Goal: Information Seeking & Learning: Learn about a topic

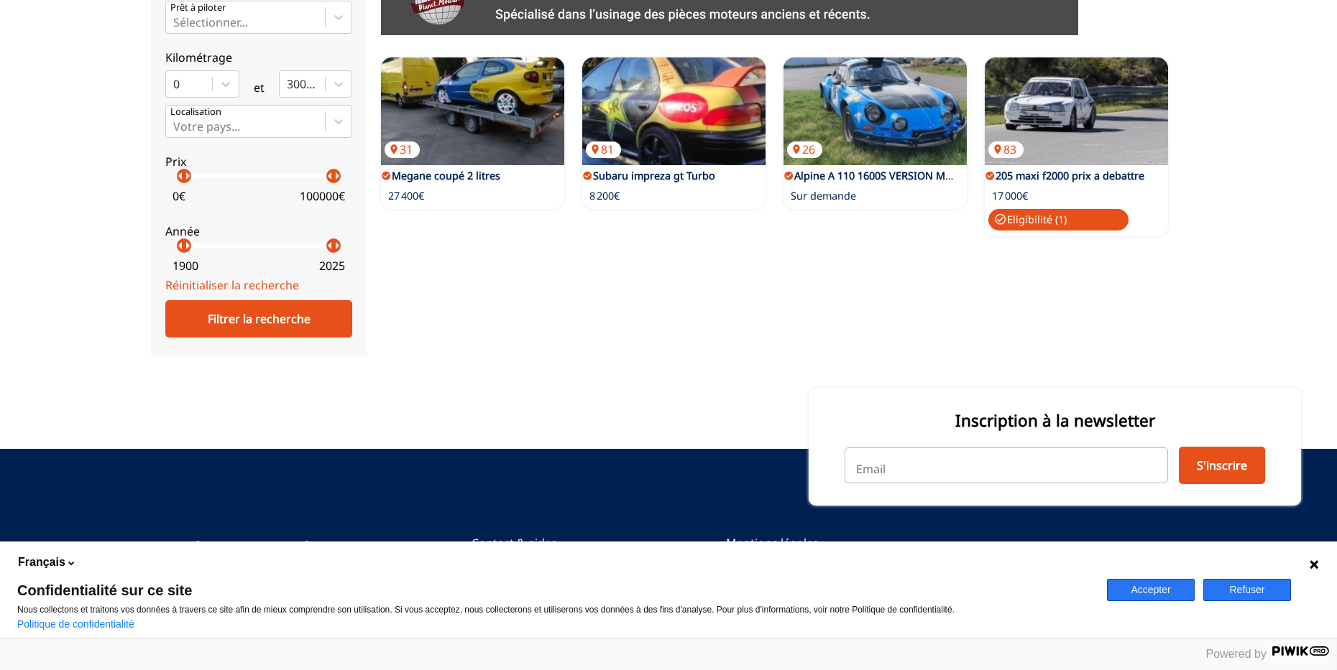
scroll to position [446, 0]
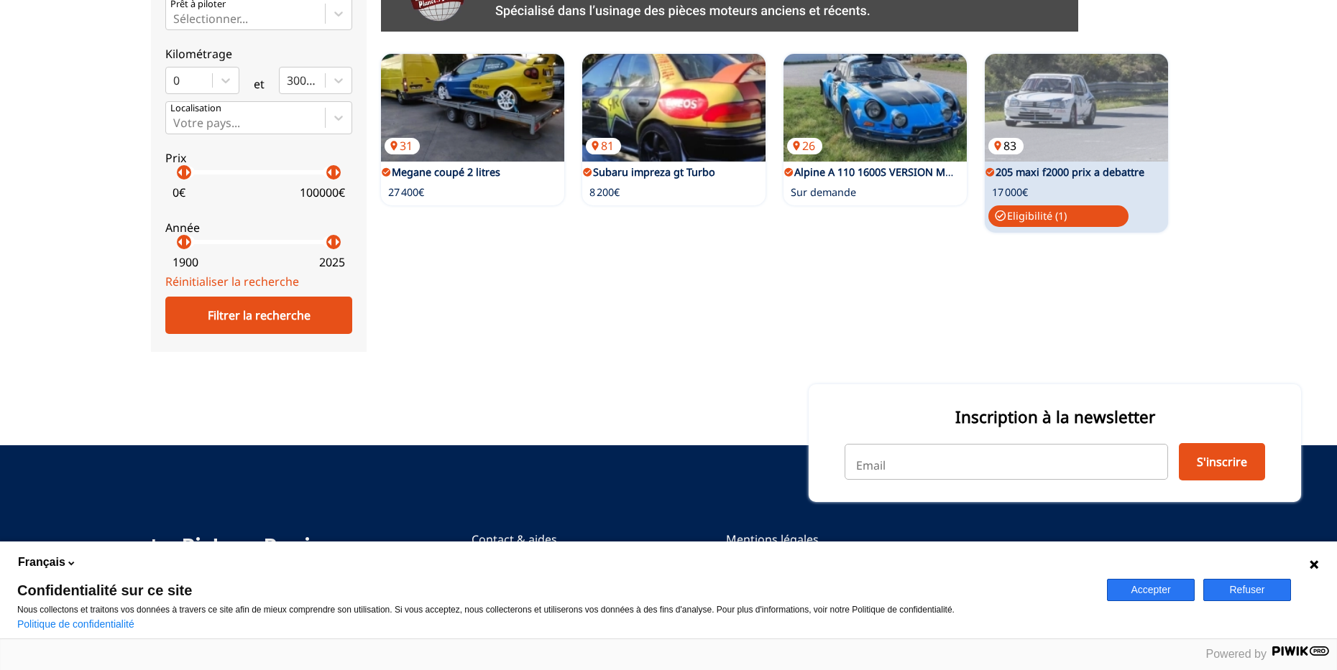
click at [1116, 146] on img at bounding box center [1076, 108] width 183 height 108
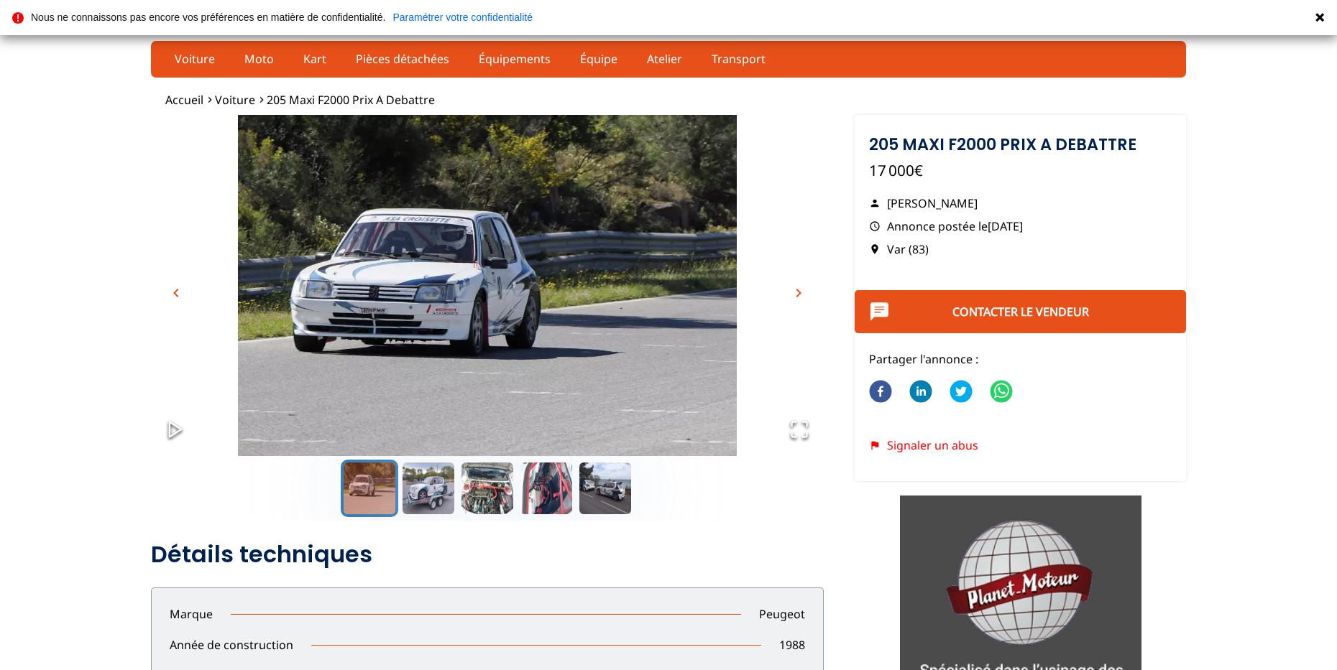
click at [772, 286] on img "Go to Slide 1" at bounding box center [487, 302] width 673 height 374
click at [814, 302] on img "Go to Slide 1" at bounding box center [487, 302] width 673 height 374
click at [806, 301] on span "chevron_right" at bounding box center [798, 293] width 17 height 17
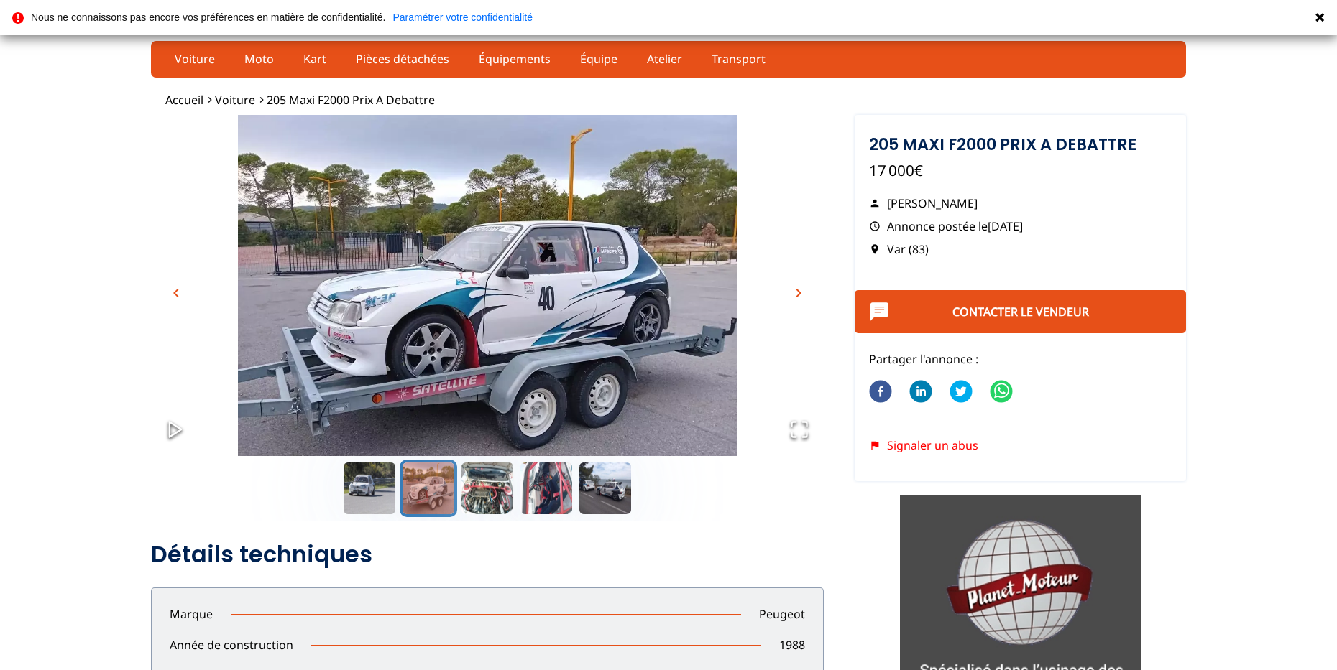
click at [798, 293] on span "chevron_right" at bounding box center [798, 293] width 17 height 17
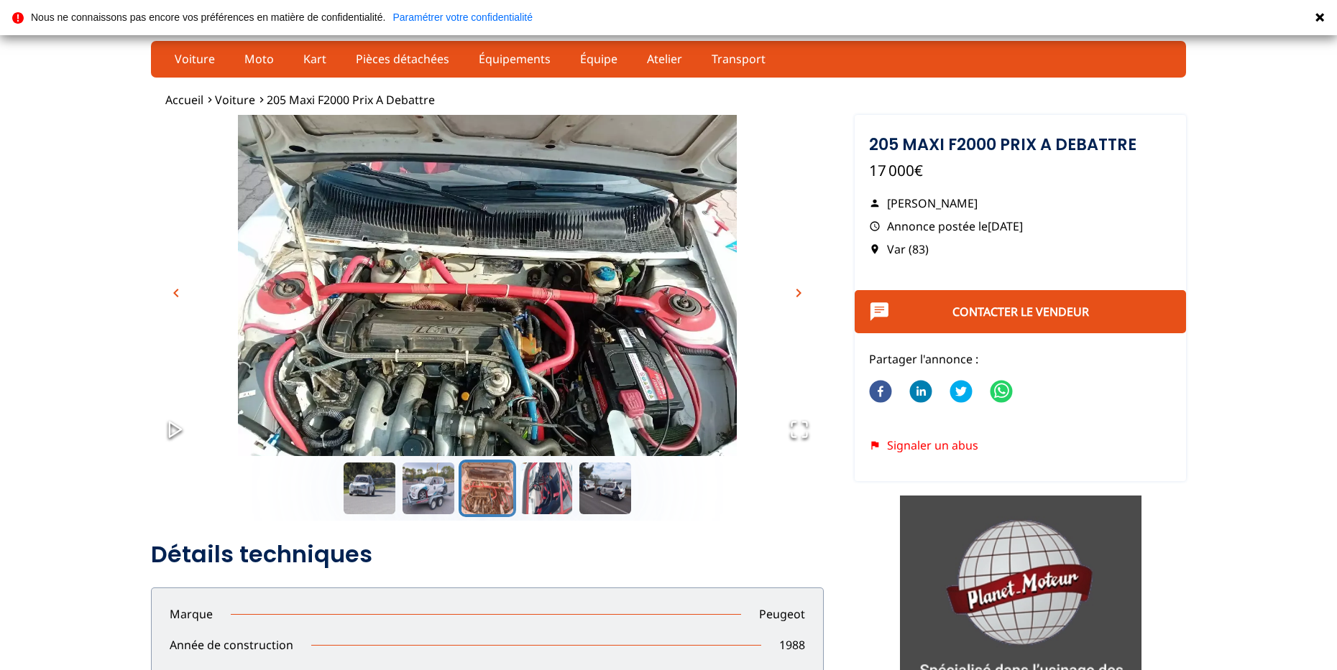
click at [798, 293] on span "chevron_right" at bounding box center [798, 293] width 17 height 17
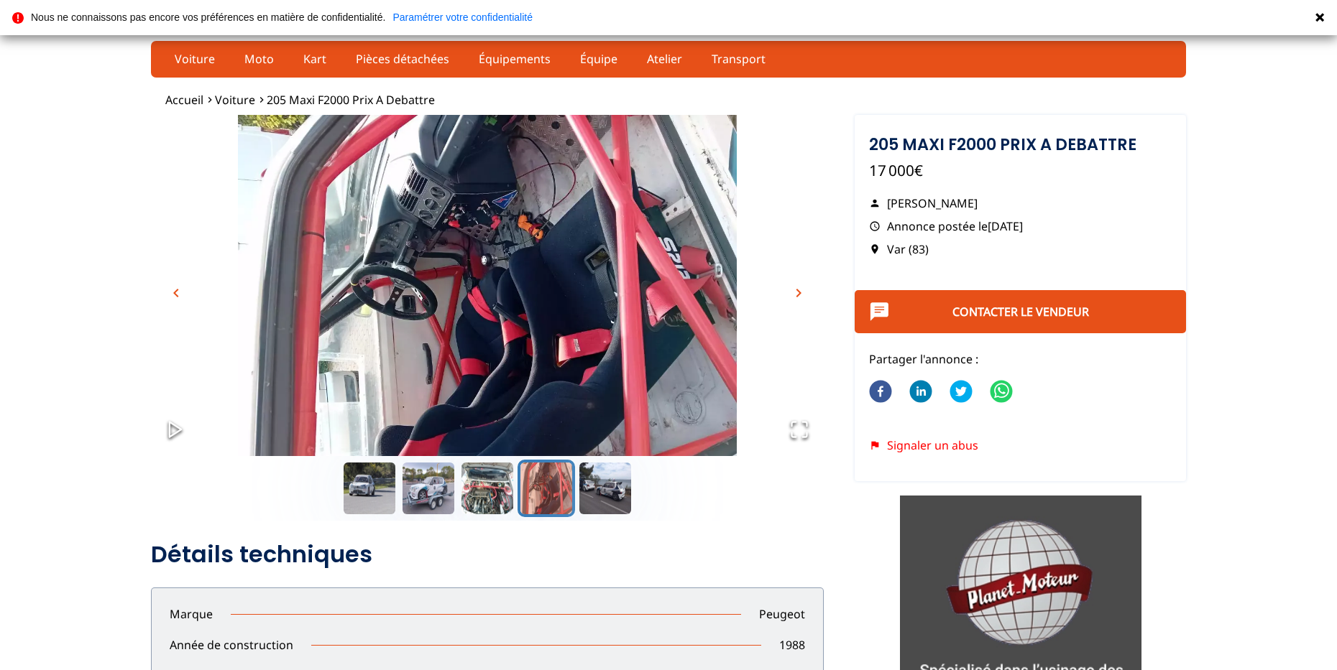
click at [798, 293] on span "chevron_right" at bounding box center [798, 293] width 17 height 17
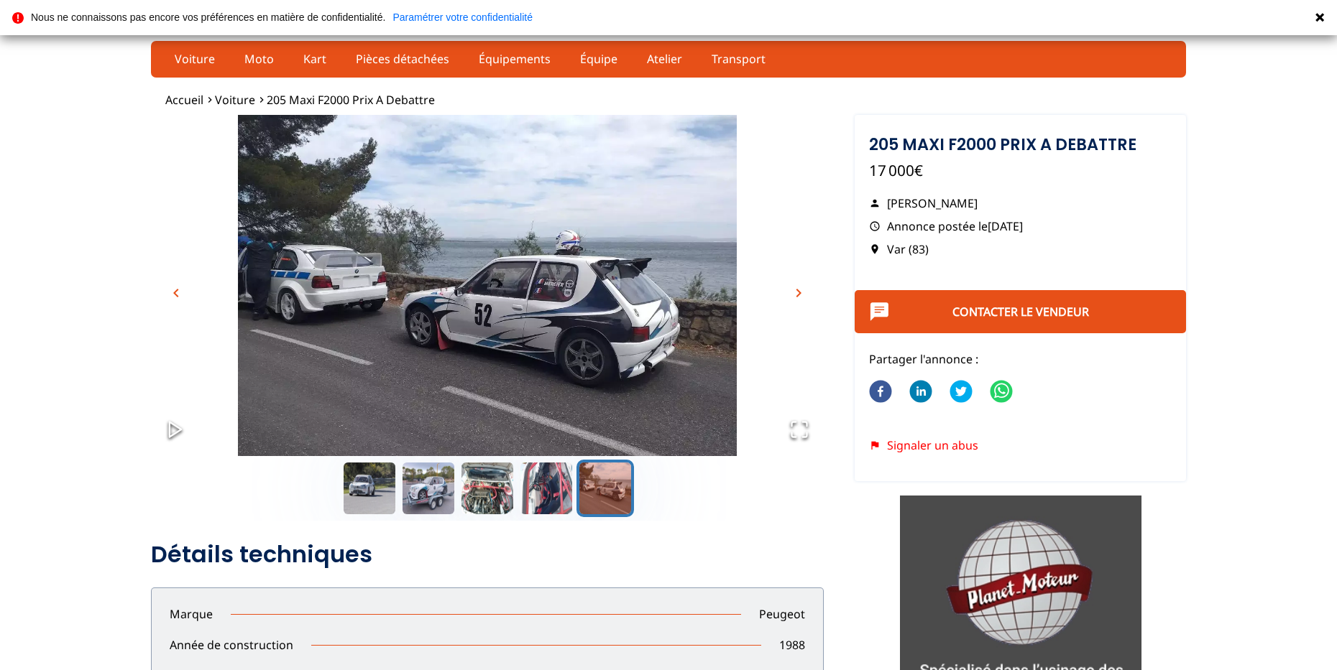
click at [798, 293] on span "chevron_right" at bounding box center [798, 293] width 17 height 17
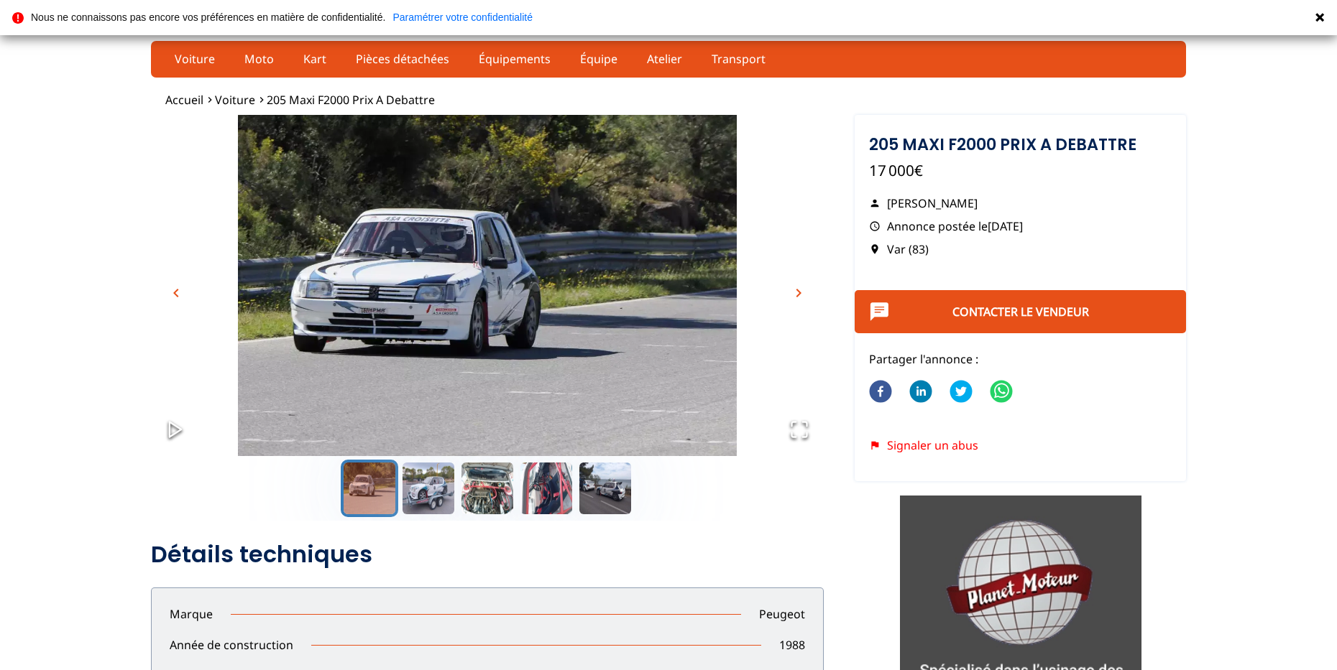
click at [798, 293] on span "chevron_right" at bounding box center [798, 293] width 17 height 17
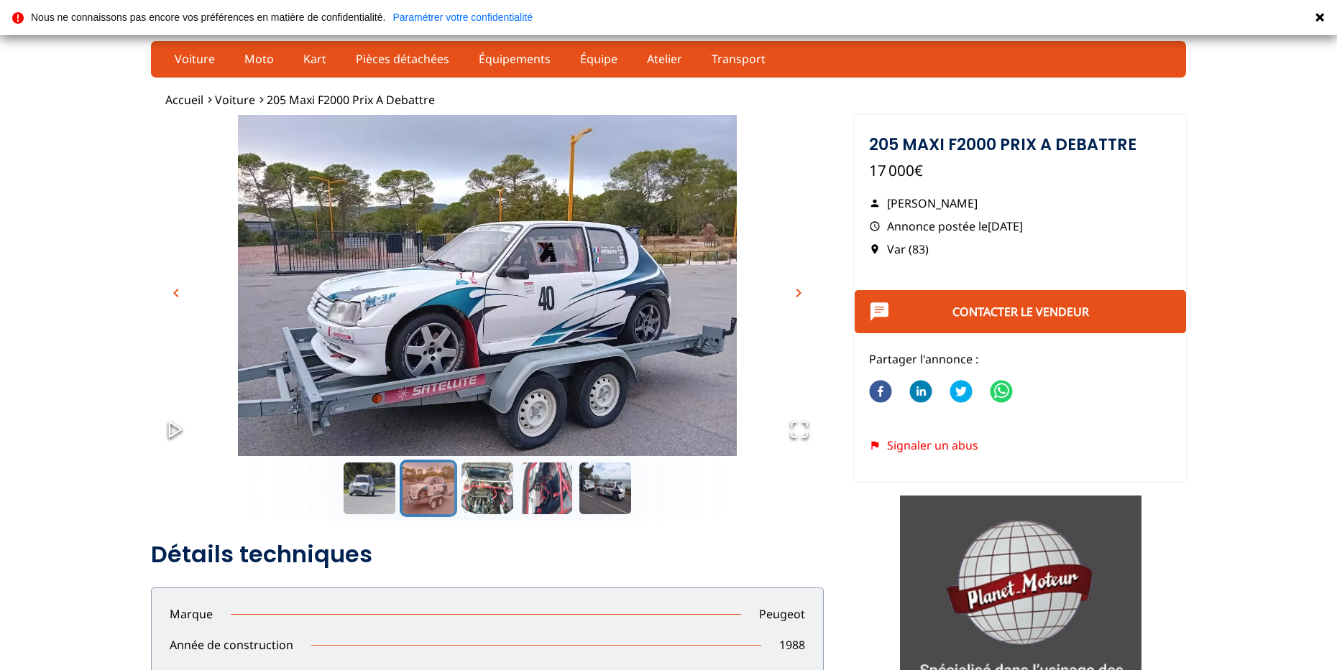
click at [798, 293] on span "chevron_right" at bounding box center [798, 293] width 17 height 17
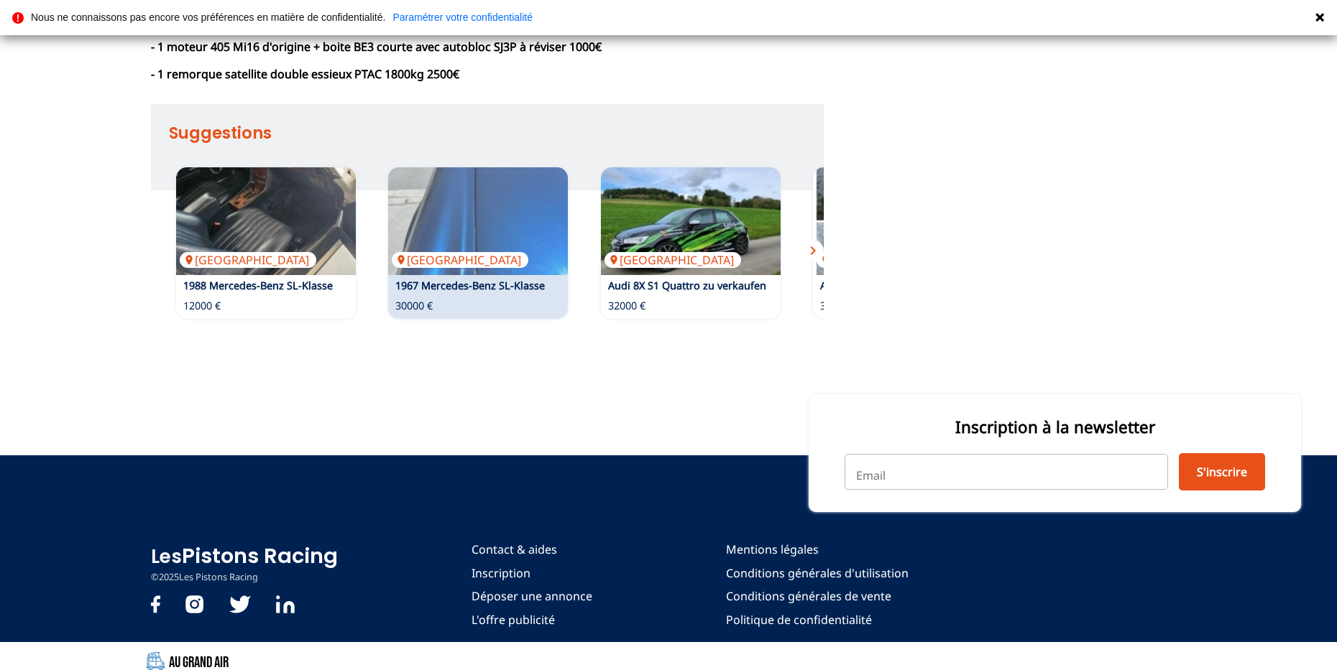
scroll to position [1383, 0]
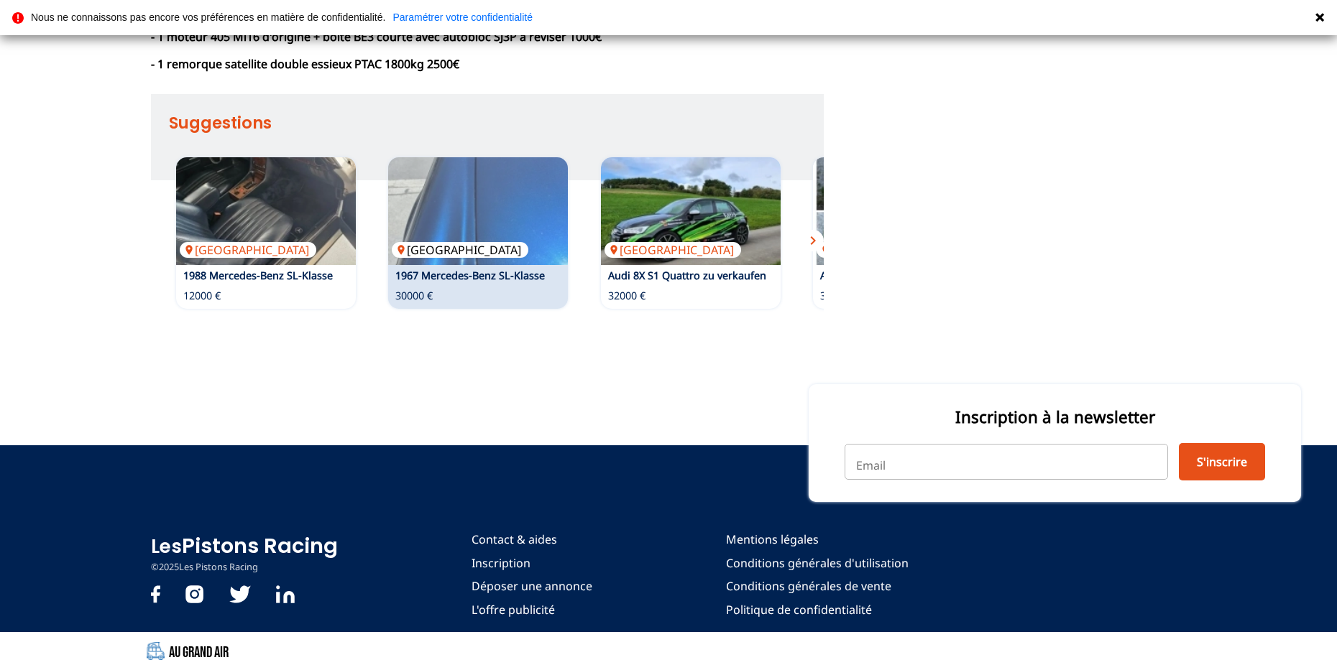
click at [506, 230] on img at bounding box center [478, 211] width 180 height 108
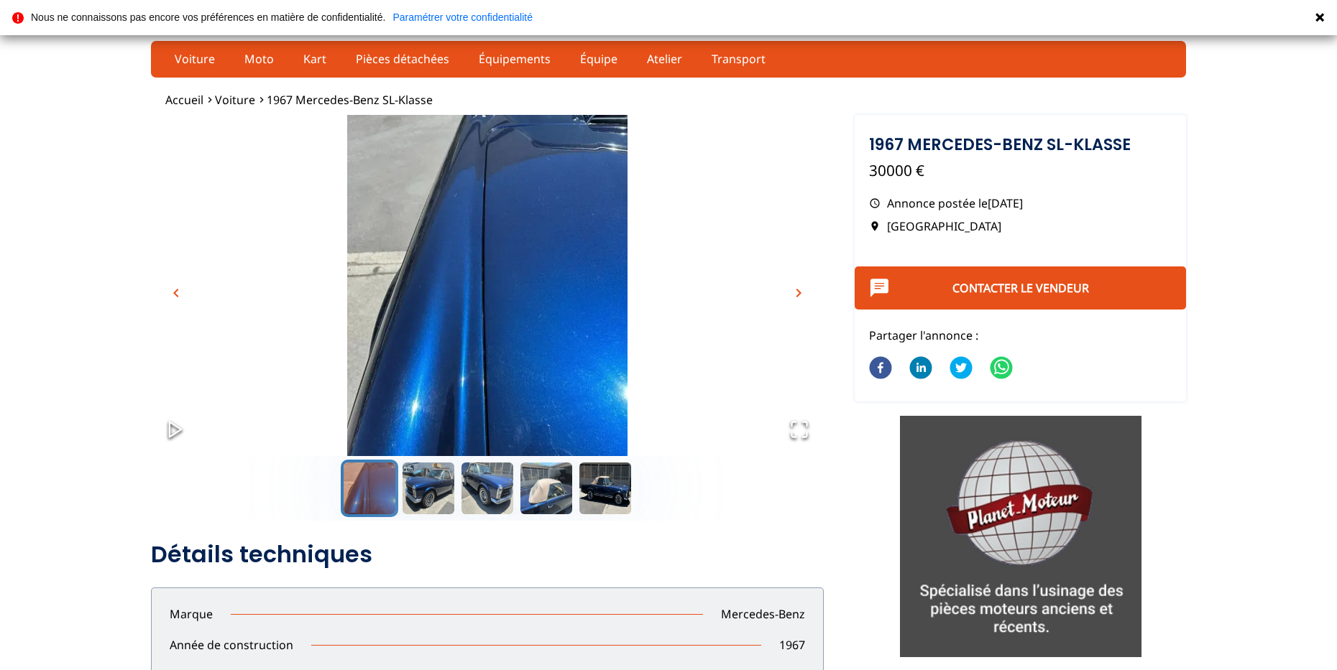
click at [797, 292] on span "chevron_right" at bounding box center [798, 293] width 17 height 17
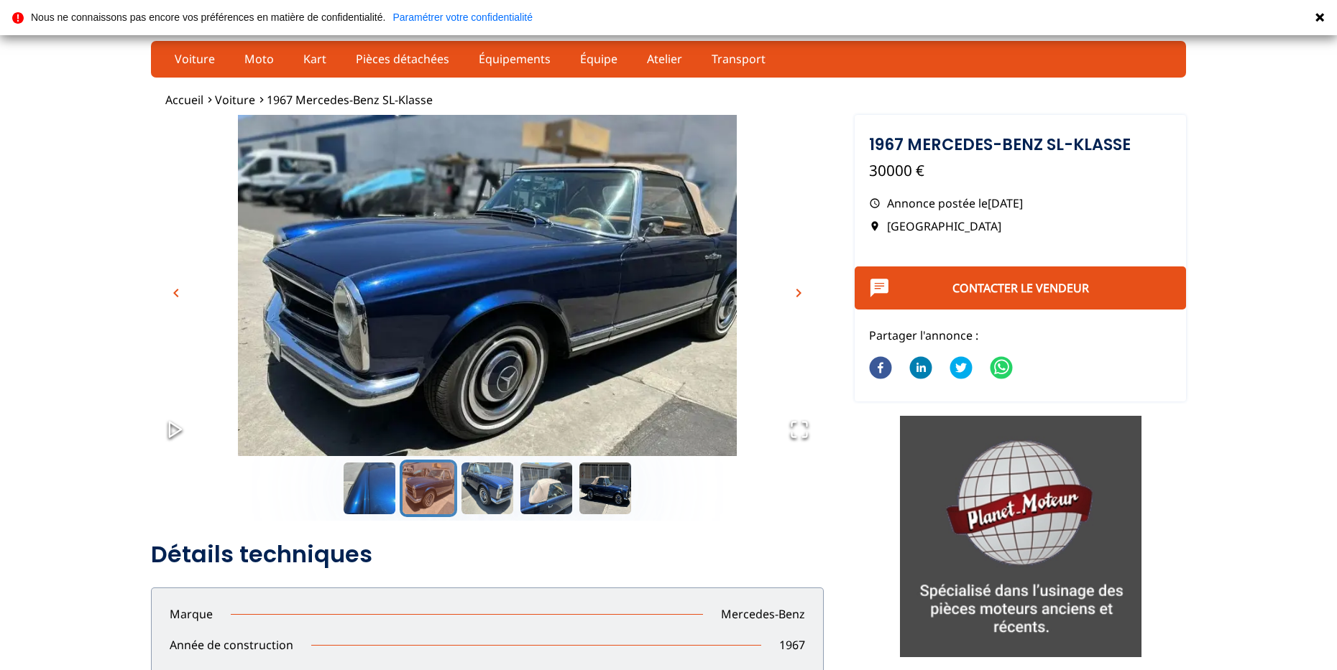
click at [797, 292] on span "chevron_right" at bounding box center [798, 293] width 17 height 17
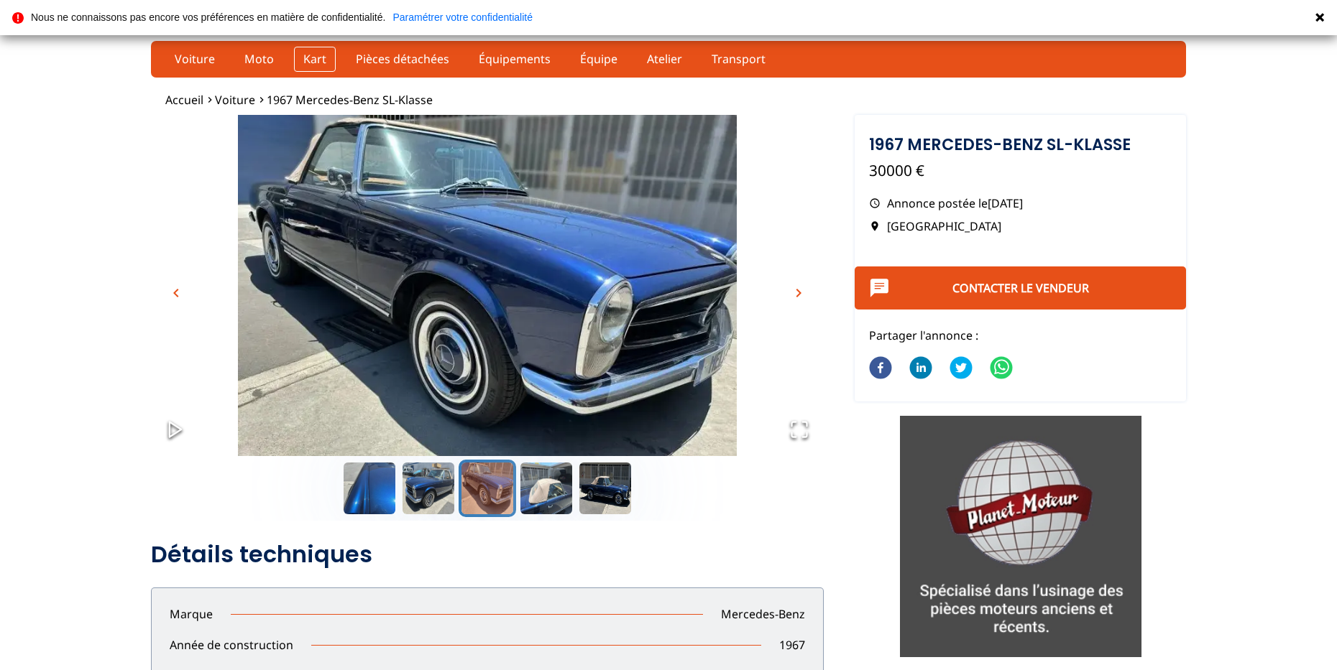
click at [297, 57] on link "Kart" at bounding box center [315, 59] width 42 height 24
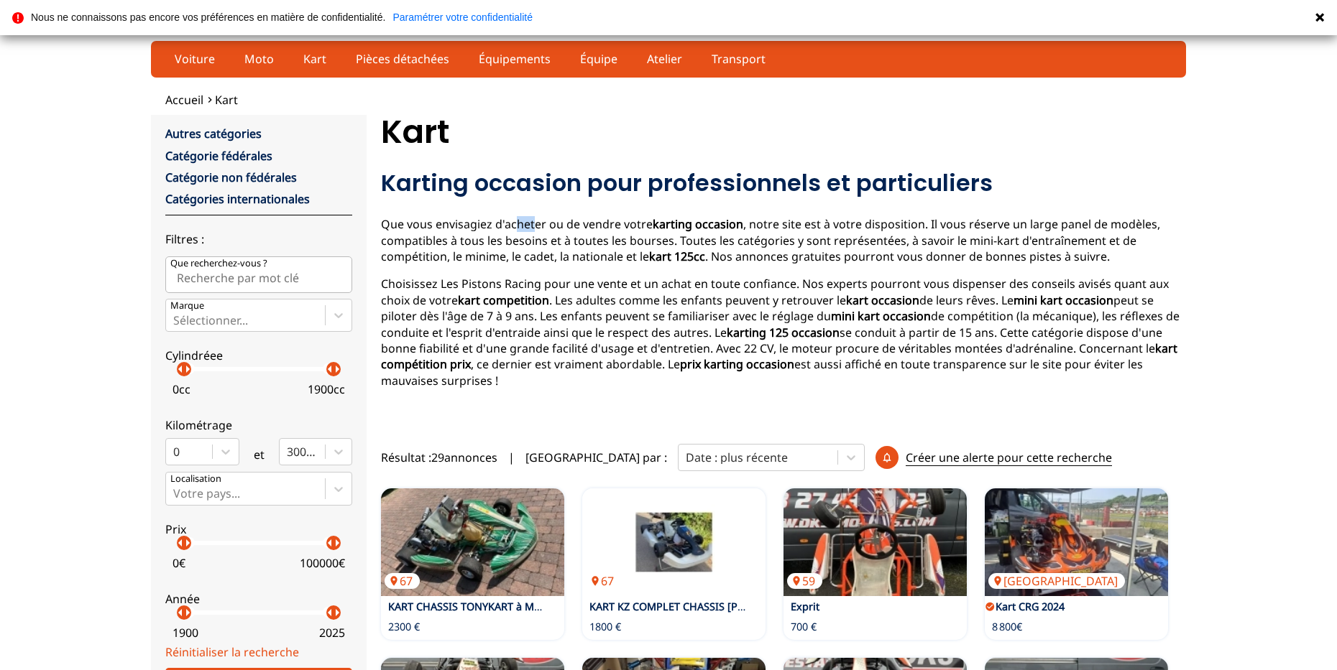
click at [533, 218] on div "Karting occasion pour professionnels et particuliers Que vous envisagiez d'ache…" at bounding box center [783, 293] width 805 height 248
click at [367, 86] on div "Les Pistons Racing Menu Je dépose une annonce Blog Connexion/Inscription Mes fa…" at bounding box center [668, 46] width 1337 height 92
click at [266, 58] on link "Moto" at bounding box center [259, 59] width 48 height 24
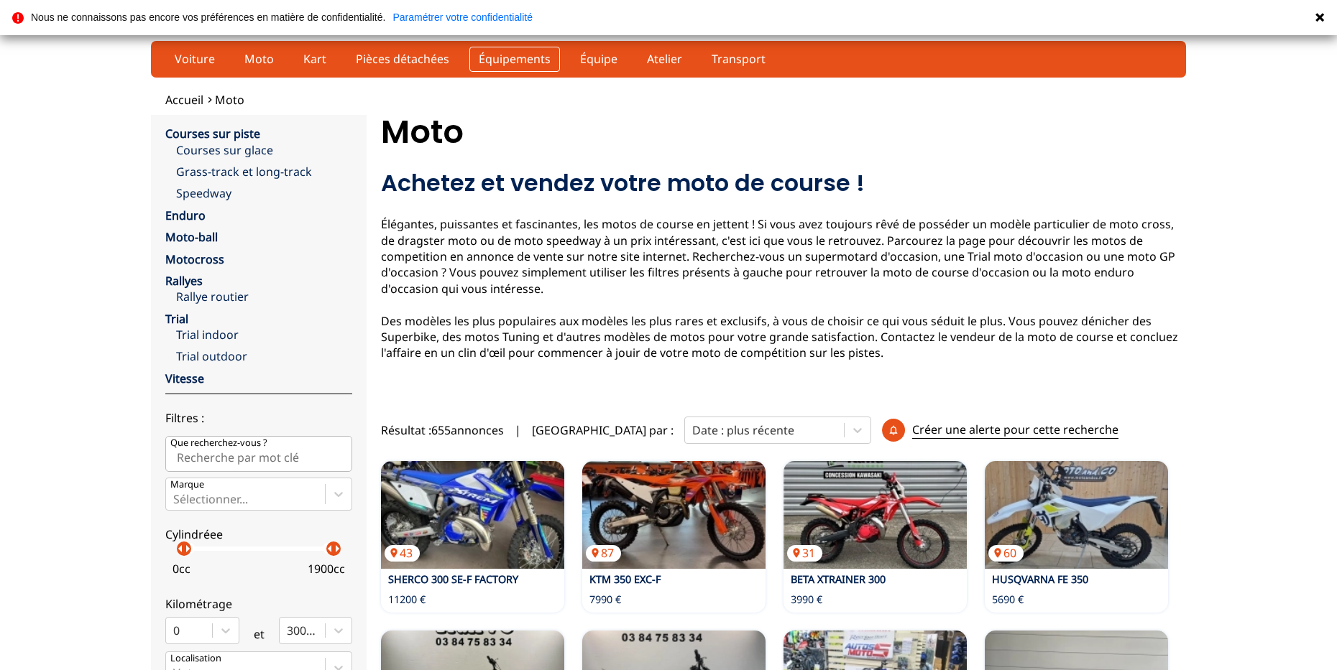
click at [510, 60] on link "Équipements" at bounding box center [514, 59] width 91 height 24
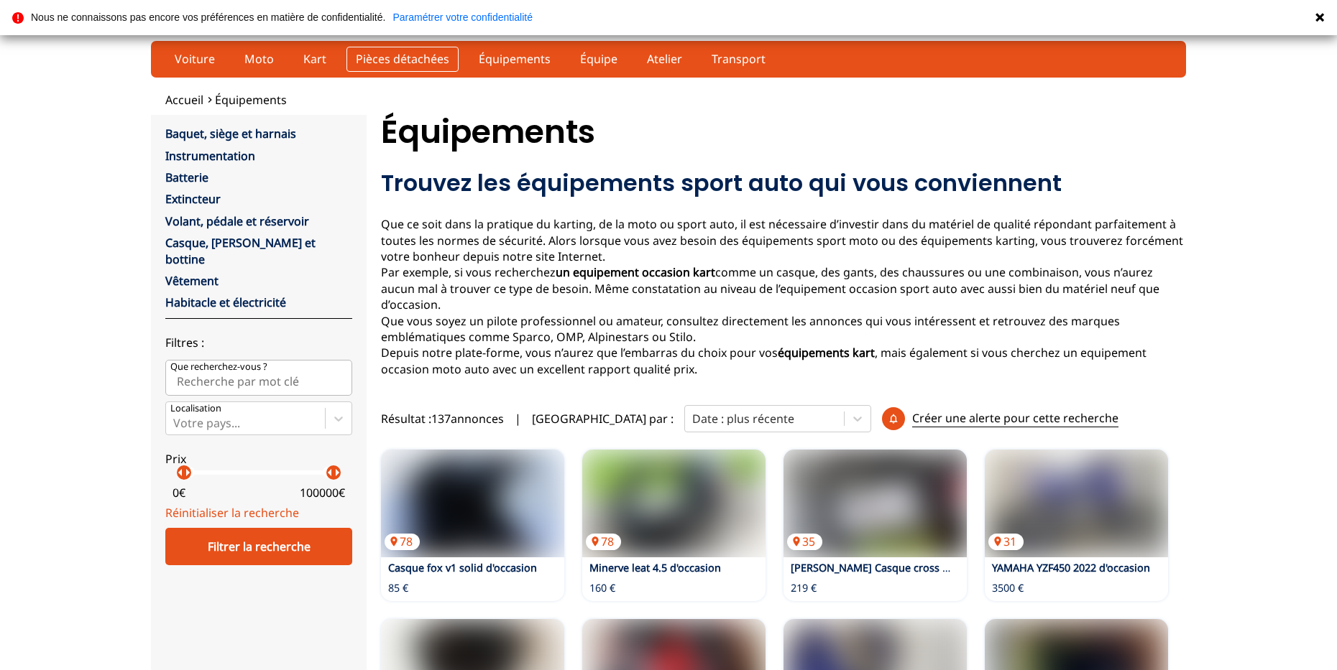
click at [407, 64] on link "Pièces détachées" at bounding box center [402, 59] width 112 height 24
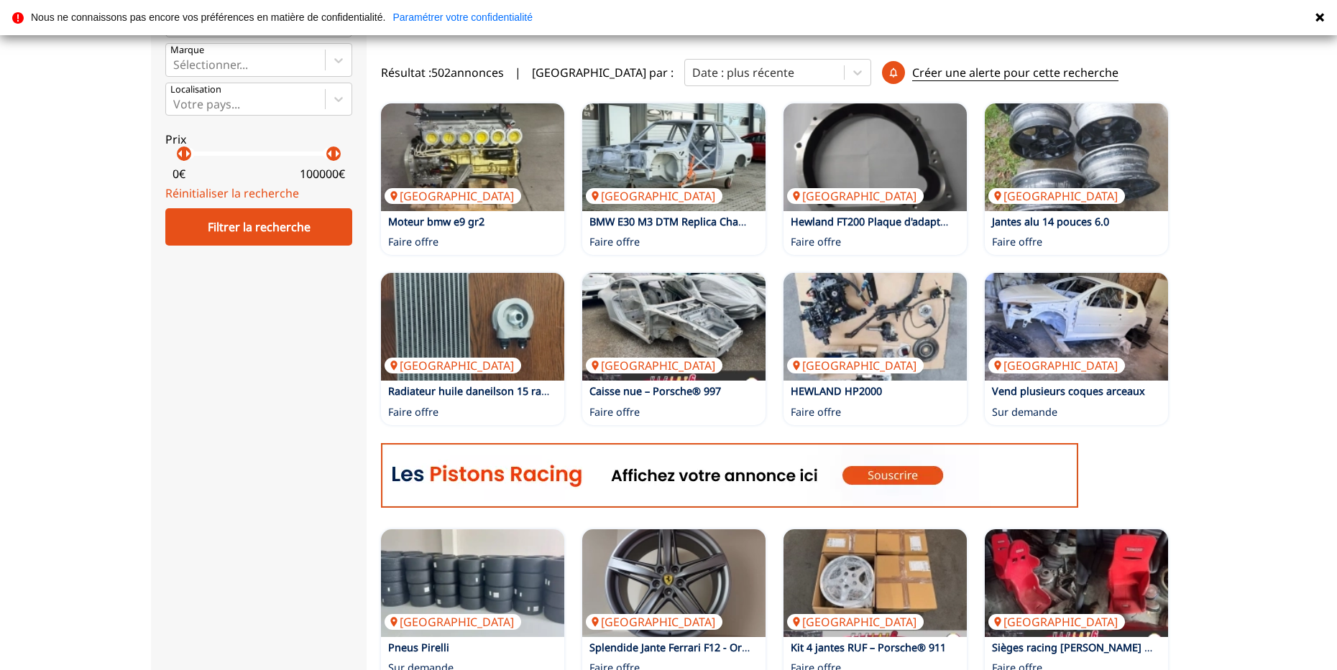
scroll to position [359, 0]
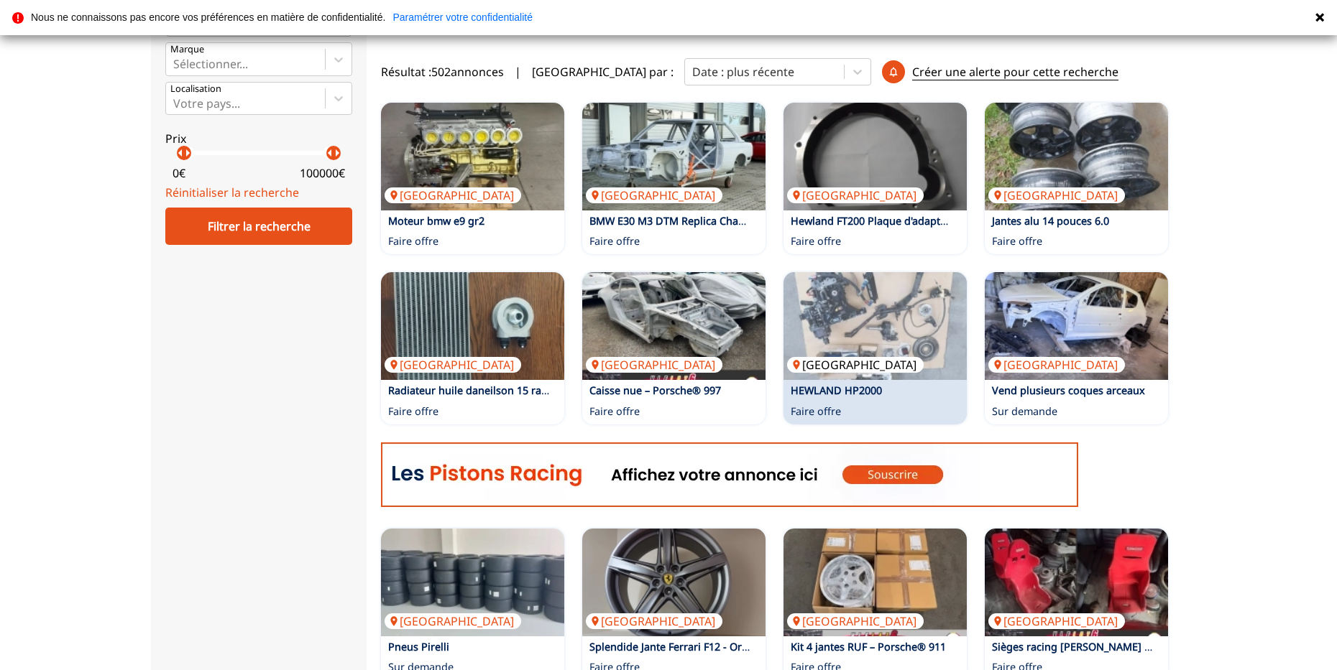
click at [880, 294] on img at bounding box center [874, 326] width 183 height 108
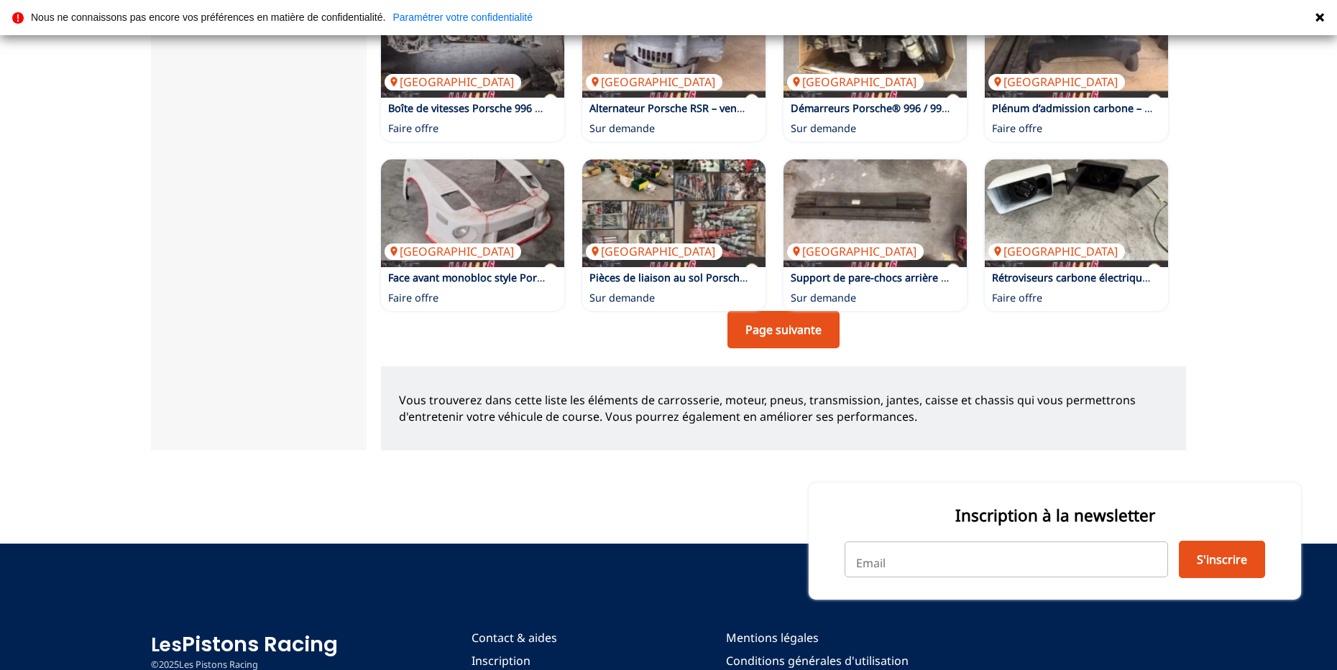
scroll to position [1138, 0]
